Goal: Information Seeking & Learning: Learn about a topic

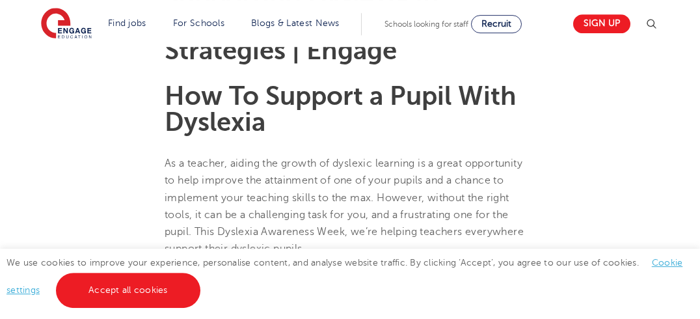
scroll to position [427, 0]
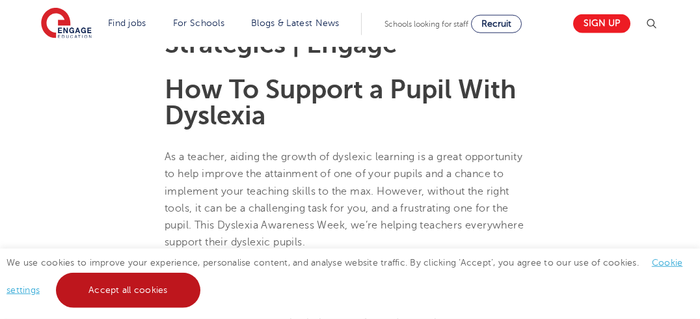
click at [122, 279] on link "Accept all cookies" at bounding box center [128, 289] width 144 height 35
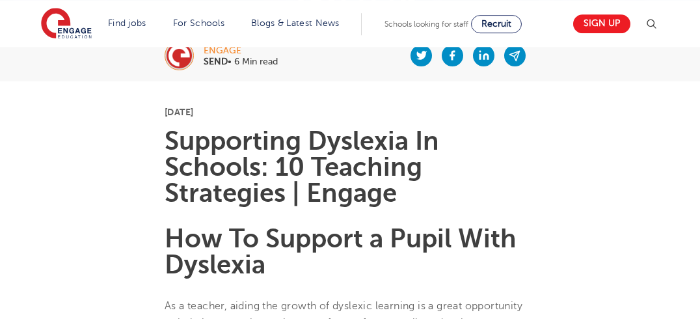
scroll to position [275, 0]
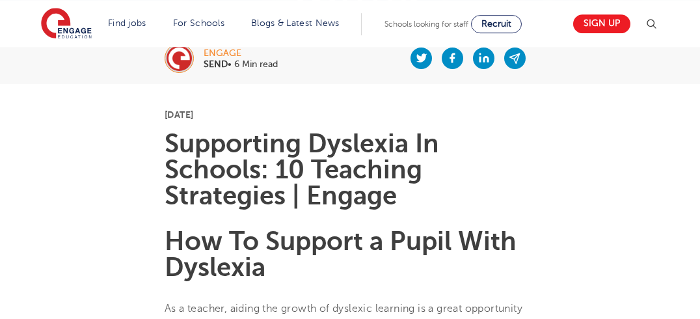
click at [256, 185] on h1 "Supporting Dyslexia In Schools: 10 Teaching Strategies | Engage" at bounding box center [350, 170] width 371 height 78
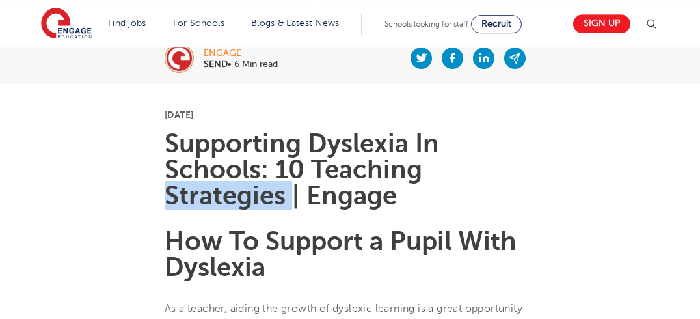
click at [256, 184] on h1 "Supporting Dyslexia In Schools: 10 Teaching Strategies | Engage" at bounding box center [350, 170] width 371 height 78
click at [256, 183] on h1 "Supporting Dyslexia In Schools: 10 Teaching Strategies | Engage" at bounding box center [350, 170] width 371 height 78
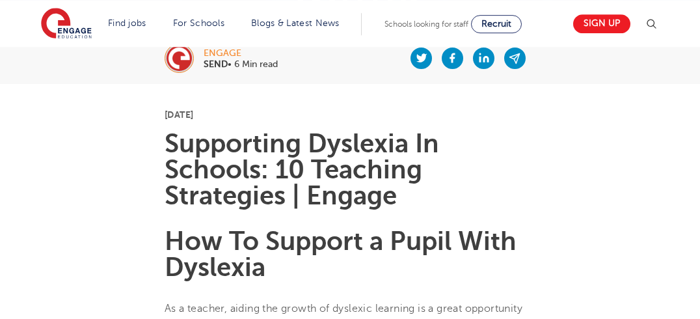
click at [256, 183] on h1 "Supporting Dyslexia In Schools: 10 Teaching Strategies | Engage" at bounding box center [350, 170] width 371 height 78
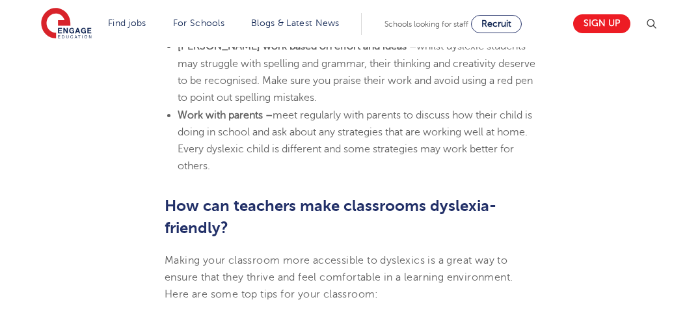
scroll to position [3680, 0]
